Goal: Information Seeking & Learning: Learn about a topic

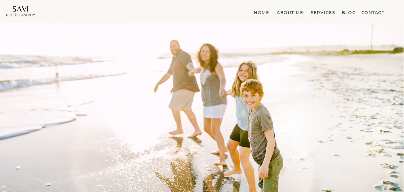
click at [316, 14] on nav "Services" at bounding box center [323, 11] width 26 height 5
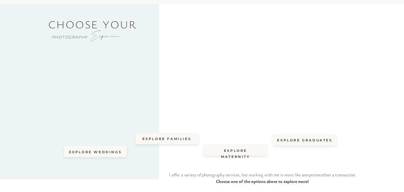
scroll to position [22, 0]
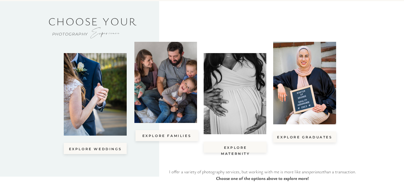
click at [166, 132] on div at bounding box center [166, 135] width 63 height 11
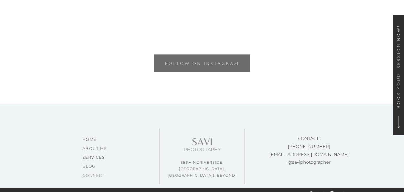
scroll to position [3221, 0]
